Goal: Task Accomplishment & Management: Complete application form

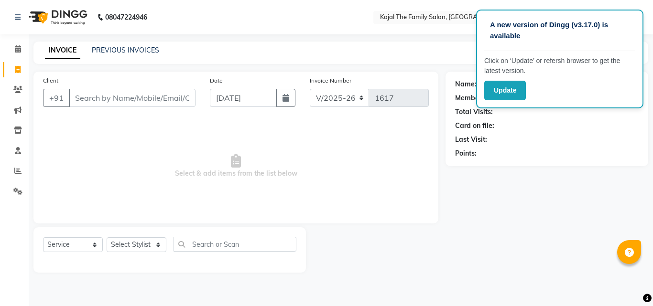
select select "39"
select select "service"
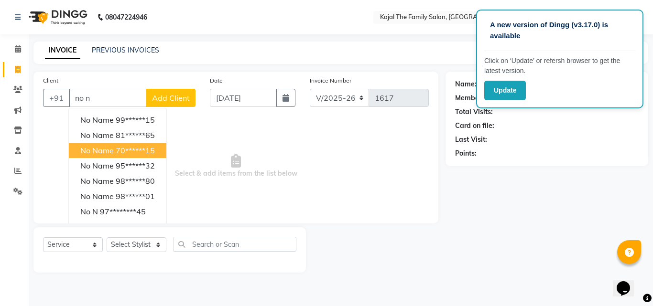
click at [125, 155] on ngb-highlight "70******15" at bounding box center [135, 151] width 39 height 10
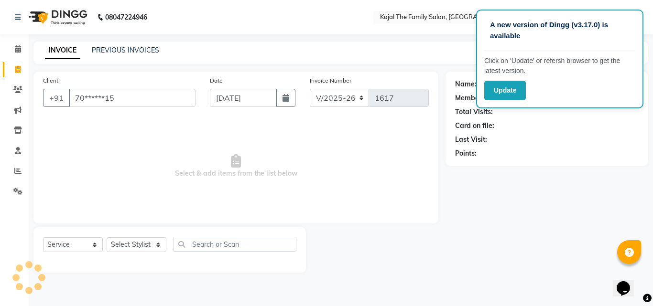
type input "70******15"
click at [144, 245] on select "Select Stylist [PERSON_NAME] [PERSON_NAME] [PERSON_NAME] nitin ravi Reception […" at bounding box center [137, 245] width 60 height 15
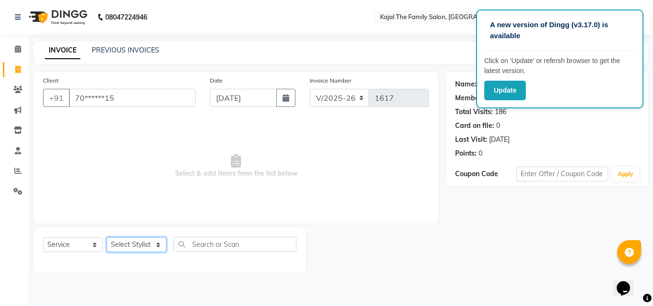
select select "70393"
click at [107, 238] on select "Select Stylist [PERSON_NAME] [PERSON_NAME] [PERSON_NAME] nitin ravi Reception […" at bounding box center [137, 245] width 60 height 15
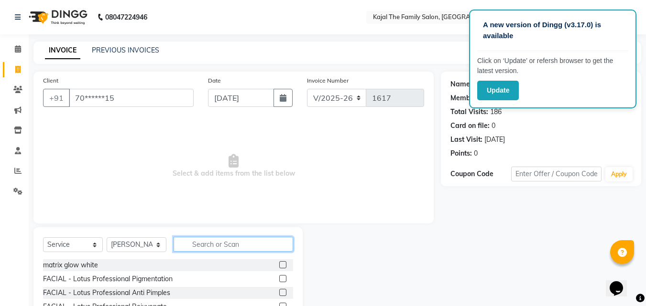
click at [197, 246] on input "text" at bounding box center [233, 244] width 119 height 15
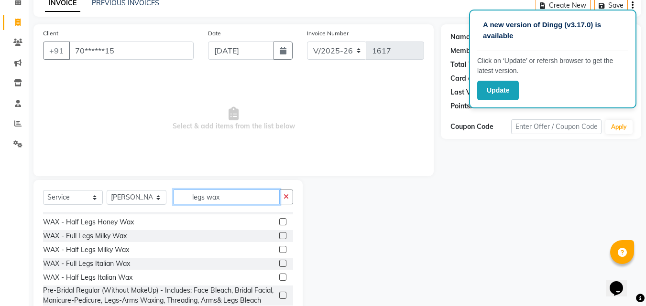
scroll to position [48, 0]
type input "legs wax"
click at [279, 260] on label at bounding box center [282, 263] width 7 height 7
click at [279, 261] on input "checkbox" at bounding box center [282, 264] width 6 height 6
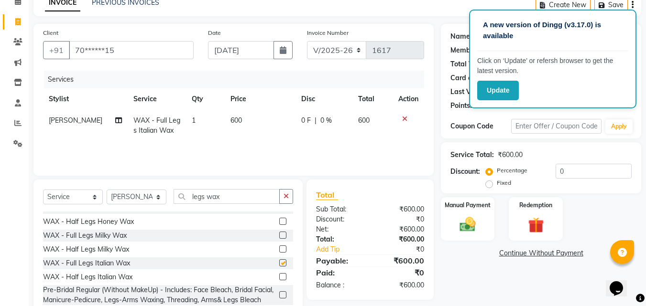
checkbox input "false"
click at [151, 196] on select "Select Stylist [PERSON_NAME] [PERSON_NAME] [PERSON_NAME] nitin ravi Reception […" at bounding box center [137, 197] width 60 height 15
select select "1484"
click at [107, 190] on select "Select Stylist [PERSON_NAME] [PERSON_NAME] [PERSON_NAME] nitin ravi Reception […" at bounding box center [137, 197] width 60 height 15
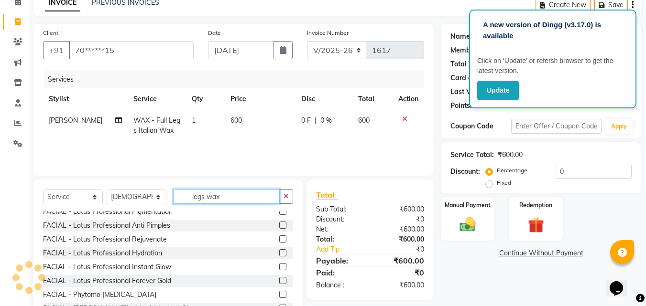
click at [259, 198] on input "legs wax" at bounding box center [227, 196] width 106 height 15
type input "l"
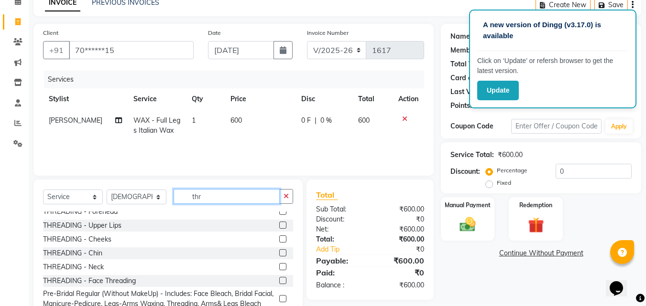
scroll to position [0, 0]
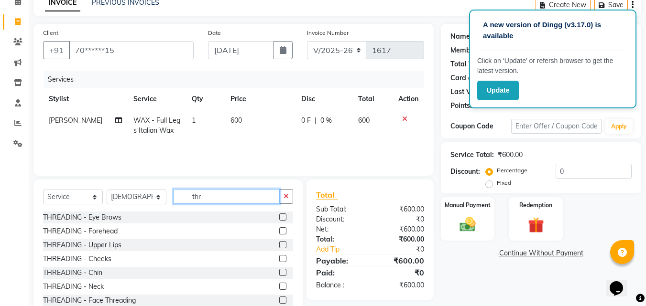
type input "thr"
click at [279, 218] on label at bounding box center [282, 217] width 7 height 7
click at [279, 218] on input "checkbox" at bounding box center [282, 218] width 6 height 6
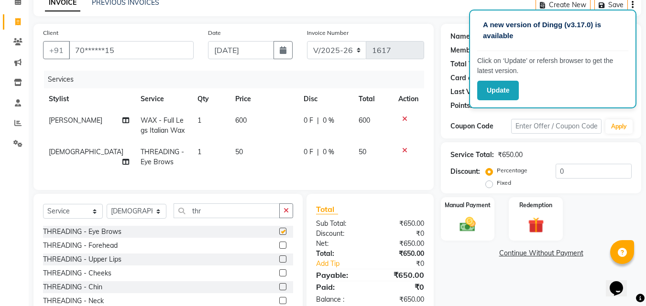
checkbox input "false"
click at [279, 249] on label at bounding box center [282, 245] width 7 height 7
click at [279, 249] on input "checkbox" at bounding box center [282, 246] width 6 height 6
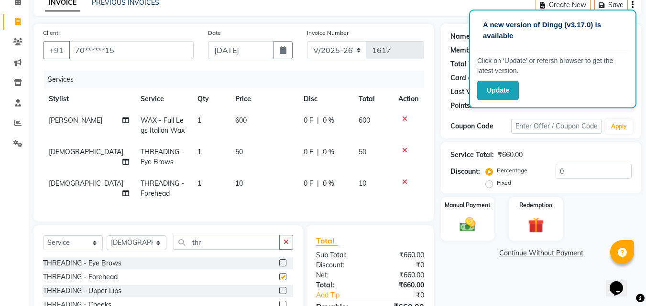
checkbox input "false"
click at [279, 294] on label at bounding box center [282, 290] width 7 height 7
click at [279, 294] on input "checkbox" at bounding box center [282, 291] width 6 height 6
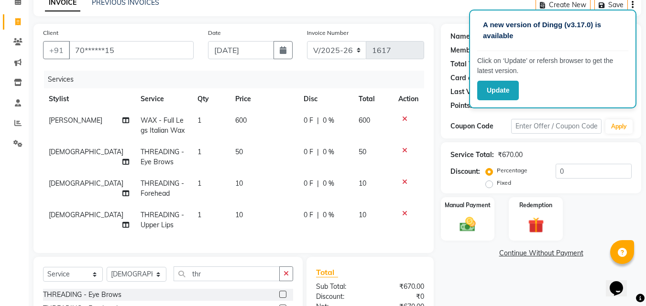
checkbox input "false"
click at [479, 212] on div "Manual Payment" at bounding box center [468, 218] width 56 height 45
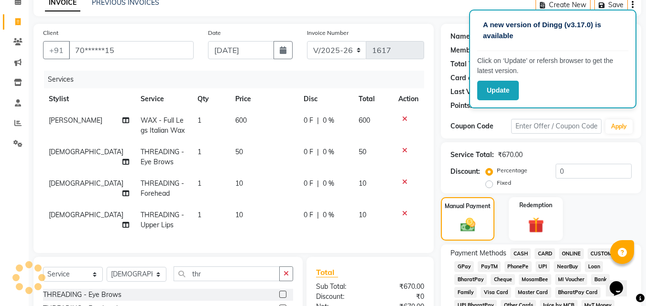
click at [525, 258] on span "CASH" at bounding box center [520, 254] width 21 height 11
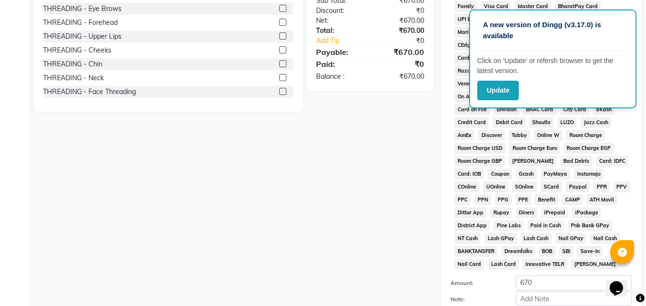
scroll to position [424, 0]
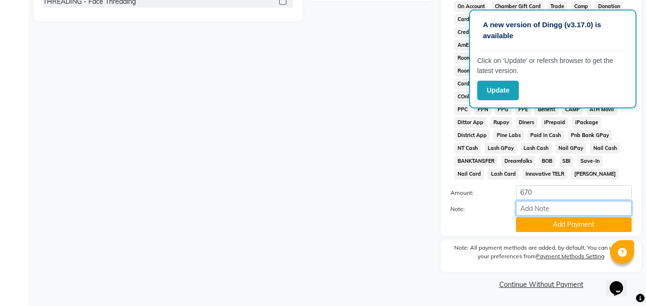
click at [537, 204] on input "Note:" at bounding box center [574, 208] width 116 height 15
click at [538, 227] on button "Add Payment" at bounding box center [574, 224] width 116 height 15
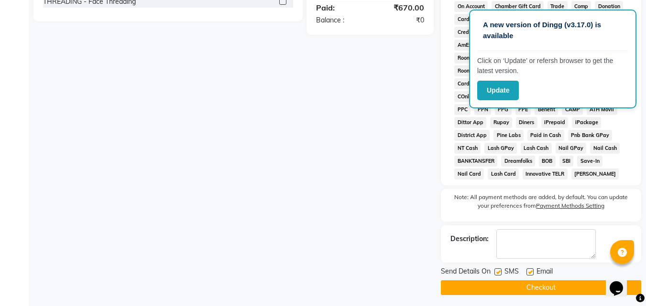
click at [526, 272] on label at bounding box center [529, 272] width 7 height 7
click at [526, 272] on input "checkbox" at bounding box center [529, 273] width 6 height 6
checkbox input "false"
click at [508, 282] on button "Checkout" at bounding box center [541, 288] width 200 height 15
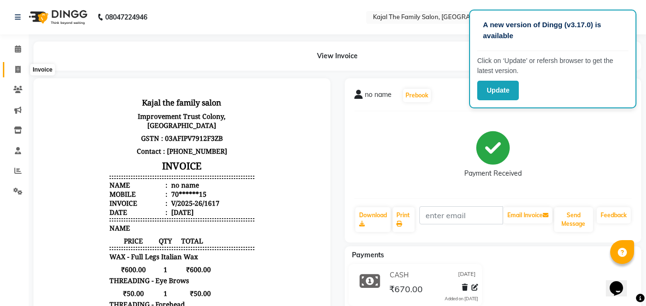
click at [19, 72] on icon at bounding box center [17, 69] width 5 height 7
select select "service"
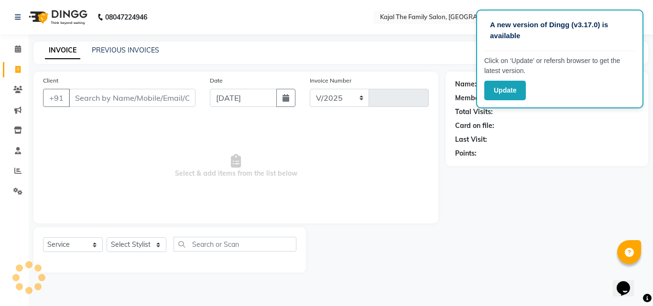
select select "39"
type input "1618"
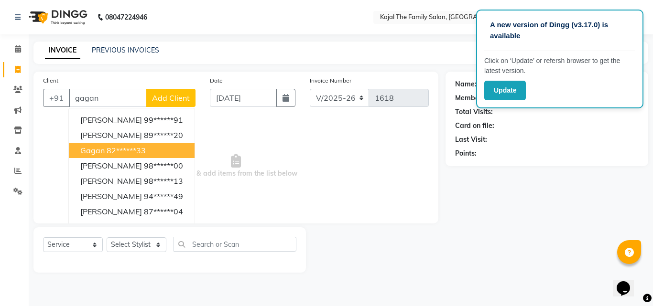
click at [109, 154] on ngb-highlight "82******33" at bounding box center [126, 151] width 39 height 10
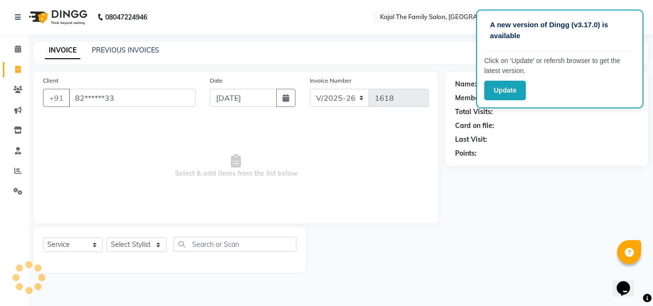
type input "82******33"
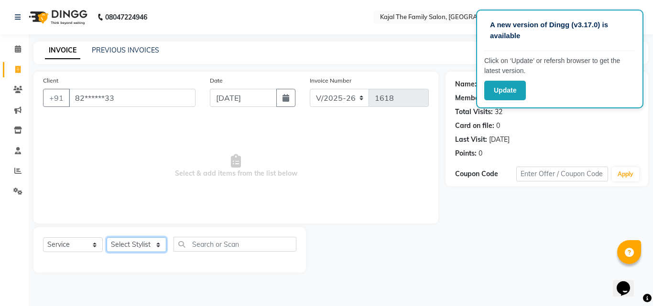
click at [132, 244] on select "Select Stylist [PERSON_NAME] [PERSON_NAME] [PERSON_NAME] nitin ravi Reception […" at bounding box center [137, 245] width 60 height 15
click at [134, 243] on select "Select Stylist [PERSON_NAME] [PERSON_NAME] [PERSON_NAME] nitin ravi Reception […" at bounding box center [137, 245] width 60 height 15
select select "63019"
click at [107, 238] on select "Select Stylist [PERSON_NAME] [PERSON_NAME] [PERSON_NAME] nitin ravi Reception […" at bounding box center [137, 245] width 60 height 15
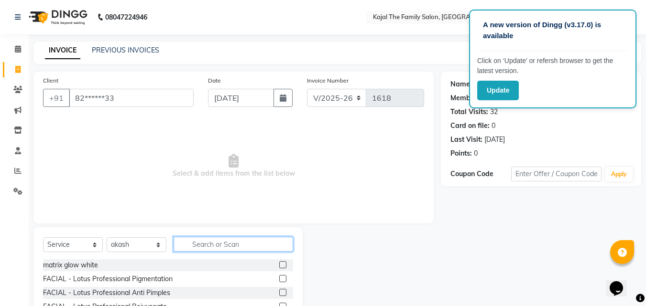
click at [186, 243] on input "text" at bounding box center [233, 244] width 119 height 15
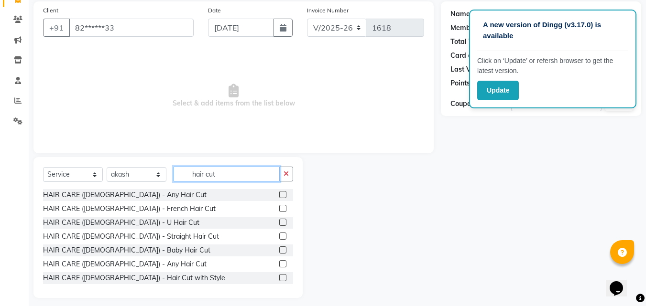
scroll to position [76, 0]
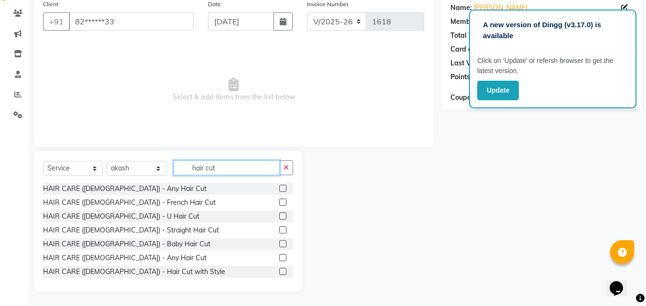
type input "hair cut"
click at [279, 258] on label at bounding box center [282, 257] width 7 height 7
click at [279, 258] on input "checkbox" at bounding box center [282, 258] width 6 height 6
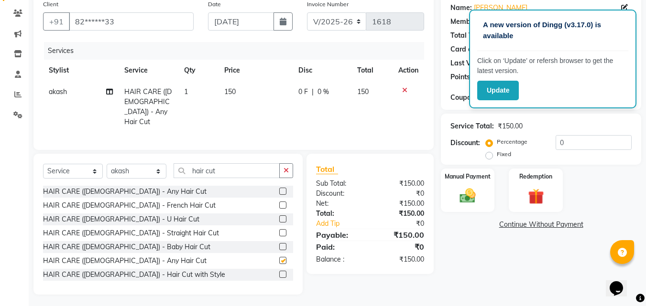
checkbox input "false"
click at [234, 173] on input "hair cut" at bounding box center [227, 170] width 106 height 15
type input "h"
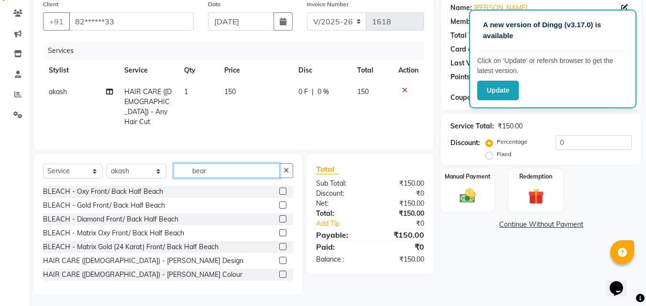
scroll to position [56, 0]
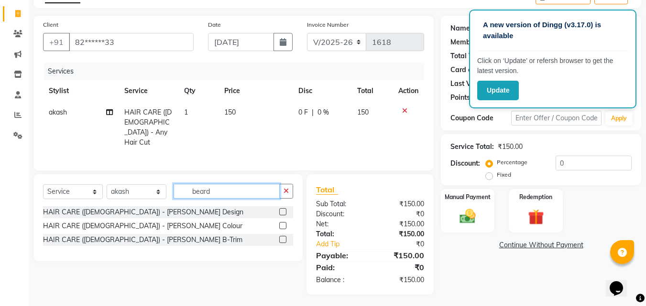
type input "beard"
click at [279, 211] on div "HAIR CARE ([DEMOGRAPHIC_DATA]) - [PERSON_NAME] Design" at bounding box center [168, 212] width 250 height 12
click at [281, 211] on label at bounding box center [282, 211] width 7 height 7
click at [281, 211] on input "checkbox" at bounding box center [282, 212] width 6 height 6
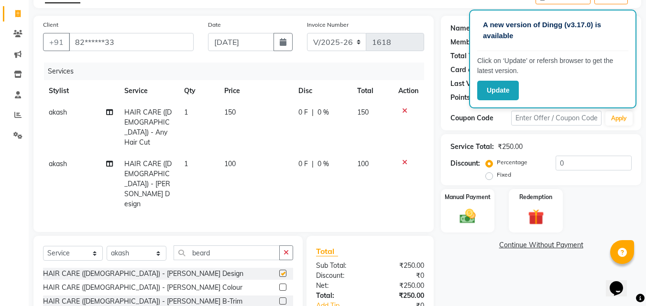
checkbox input "false"
click at [229, 246] on input "beard" at bounding box center [227, 253] width 106 height 15
type input "b"
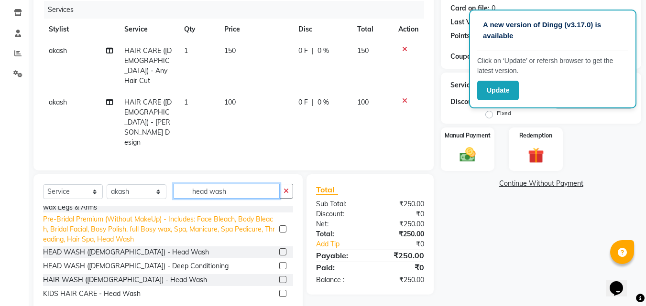
scroll to position [118, 0]
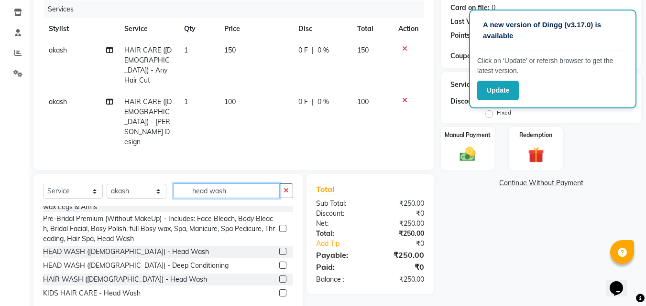
type input "head wash"
click at [279, 276] on label at bounding box center [282, 279] width 7 height 7
click at [279, 277] on input "checkbox" at bounding box center [282, 280] width 6 height 6
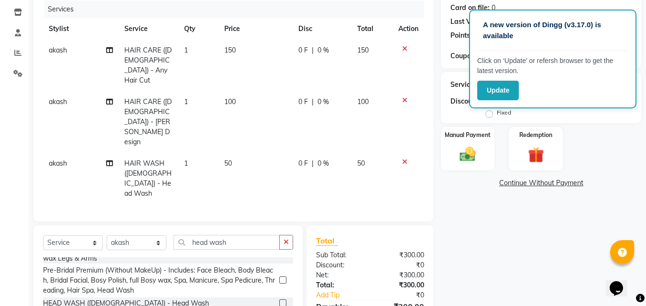
checkbox input "false"
click at [248, 51] on td "150" at bounding box center [255, 66] width 74 height 52
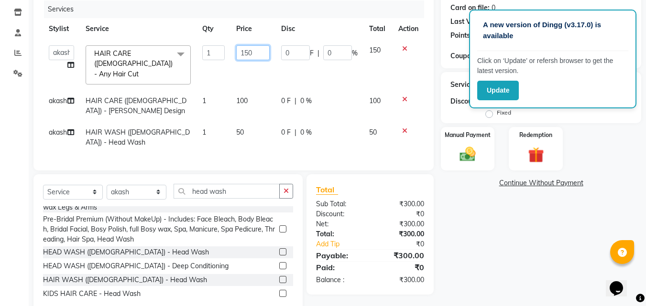
click at [248, 50] on input "150" at bounding box center [252, 52] width 33 height 15
type input "200"
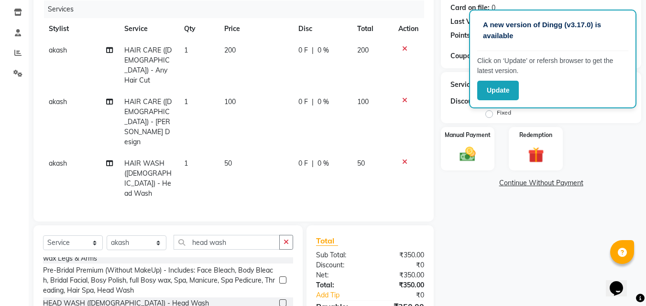
click at [242, 93] on td "100" at bounding box center [255, 122] width 74 height 62
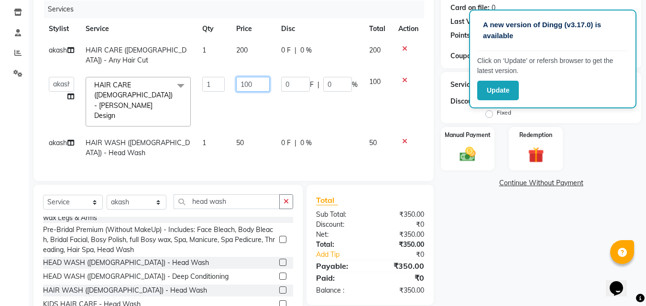
click at [248, 81] on input "100" at bounding box center [252, 84] width 33 height 15
type input "150"
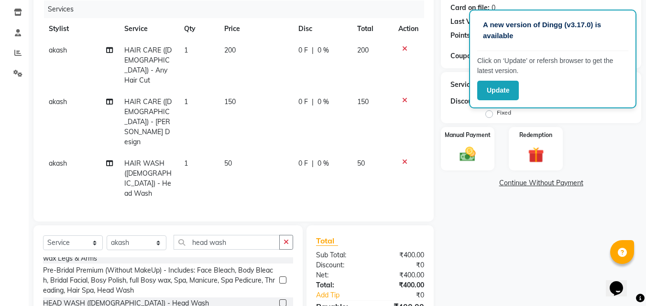
click at [269, 153] on td "50" at bounding box center [255, 179] width 74 height 52
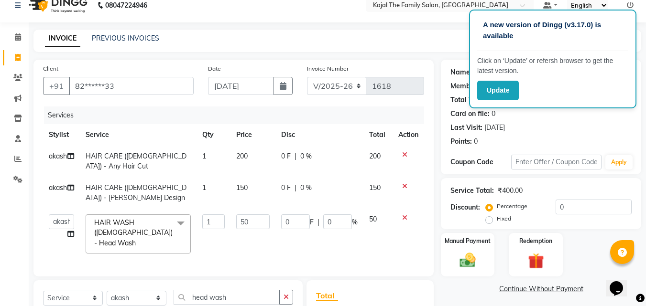
scroll to position [0, 0]
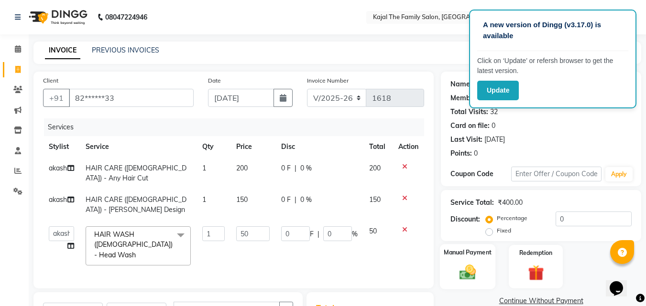
click at [473, 271] on img at bounding box center [467, 272] width 27 height 19
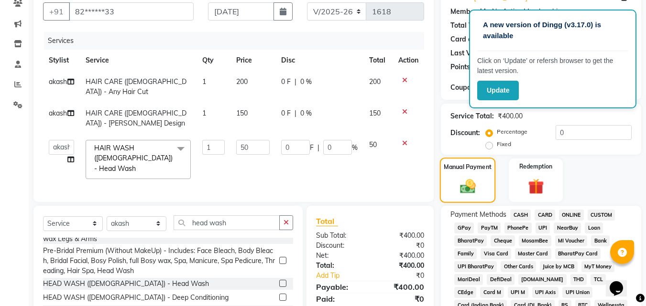
scroll to position [96, 0]
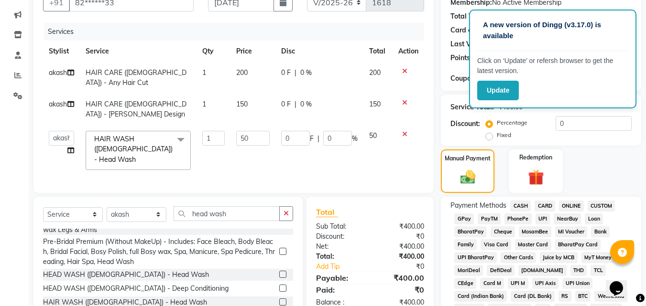
click at [526, 205] on span "CASH" at bounding box center [520, 206] width 21 height 11
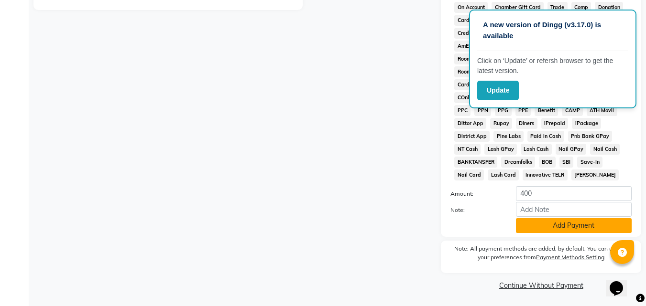
scroll to position [424, 0]
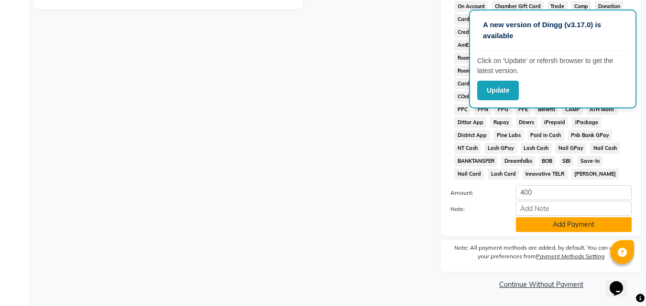
click at [532, 224] on button "Add Payment" at bounding box center [574, 224] width 116 height 15
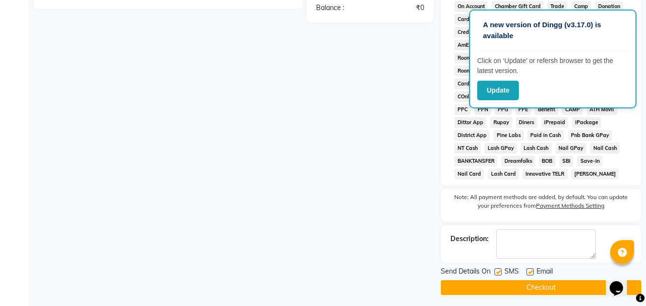
click at [530, 269] on label at bounding box center [529, 272] width 7 height 7
click at [530, 270] on input "checkbox" at bounding box center [529, 273] width 6 height 6
checkbox input "false"
click at [518, 286] on button "Checkout" at bounding box center [541, 288] width 200 height 15
